Goal: Transaction & Acquisition: Purchase product/service

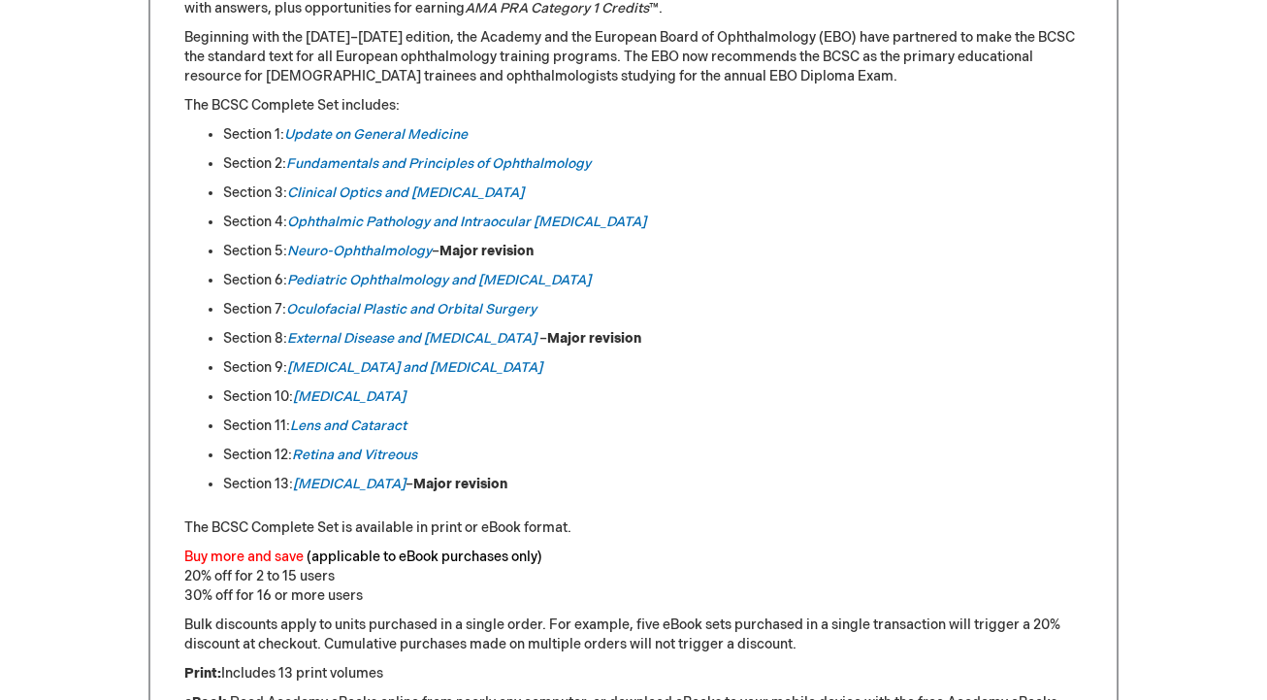
scroll to position [1004, 0]
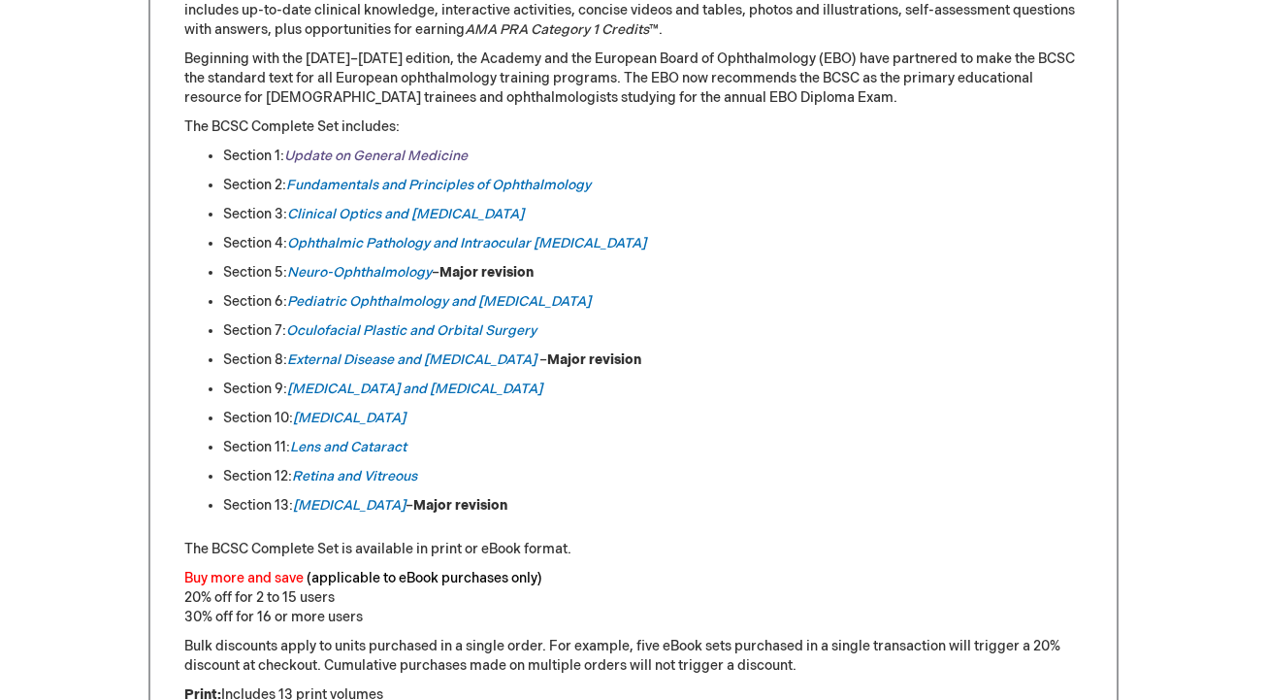
click at [423, 153] on link "Update on General Medicine" at bounding box center [375, 155] width 183 height 16
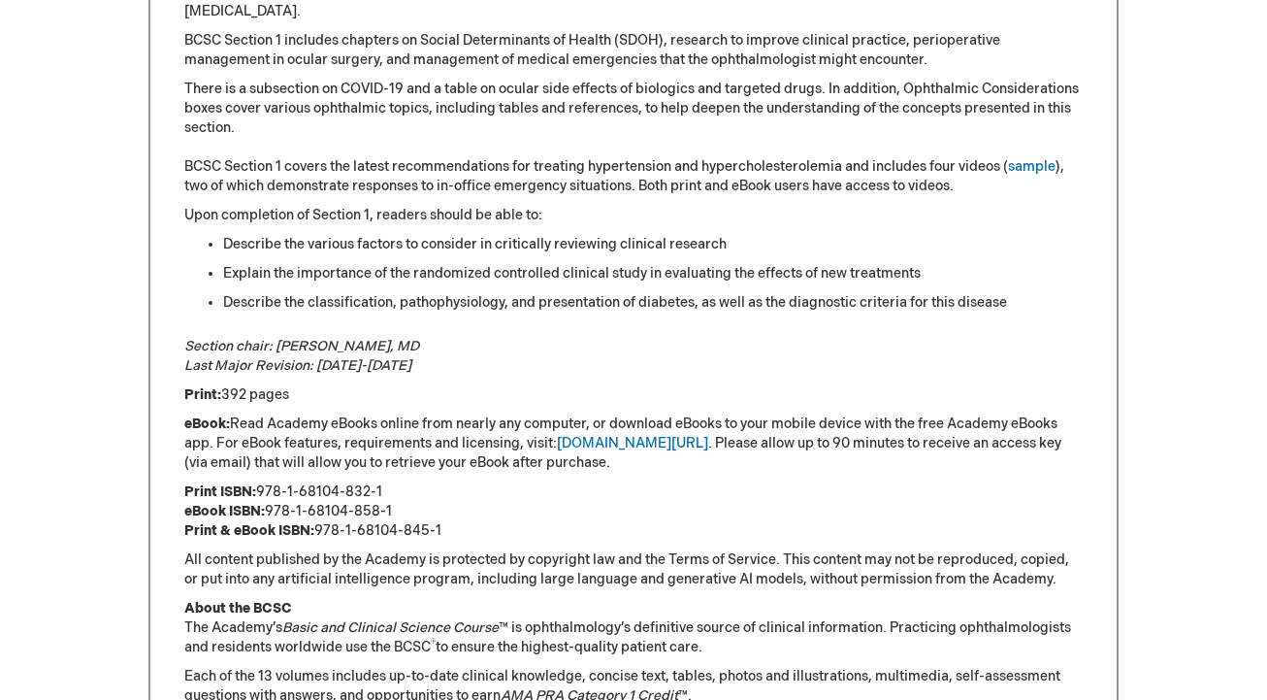
scroll to position [743, 0]
